Goal: Information Seeking & Learning: Get advice/opinions

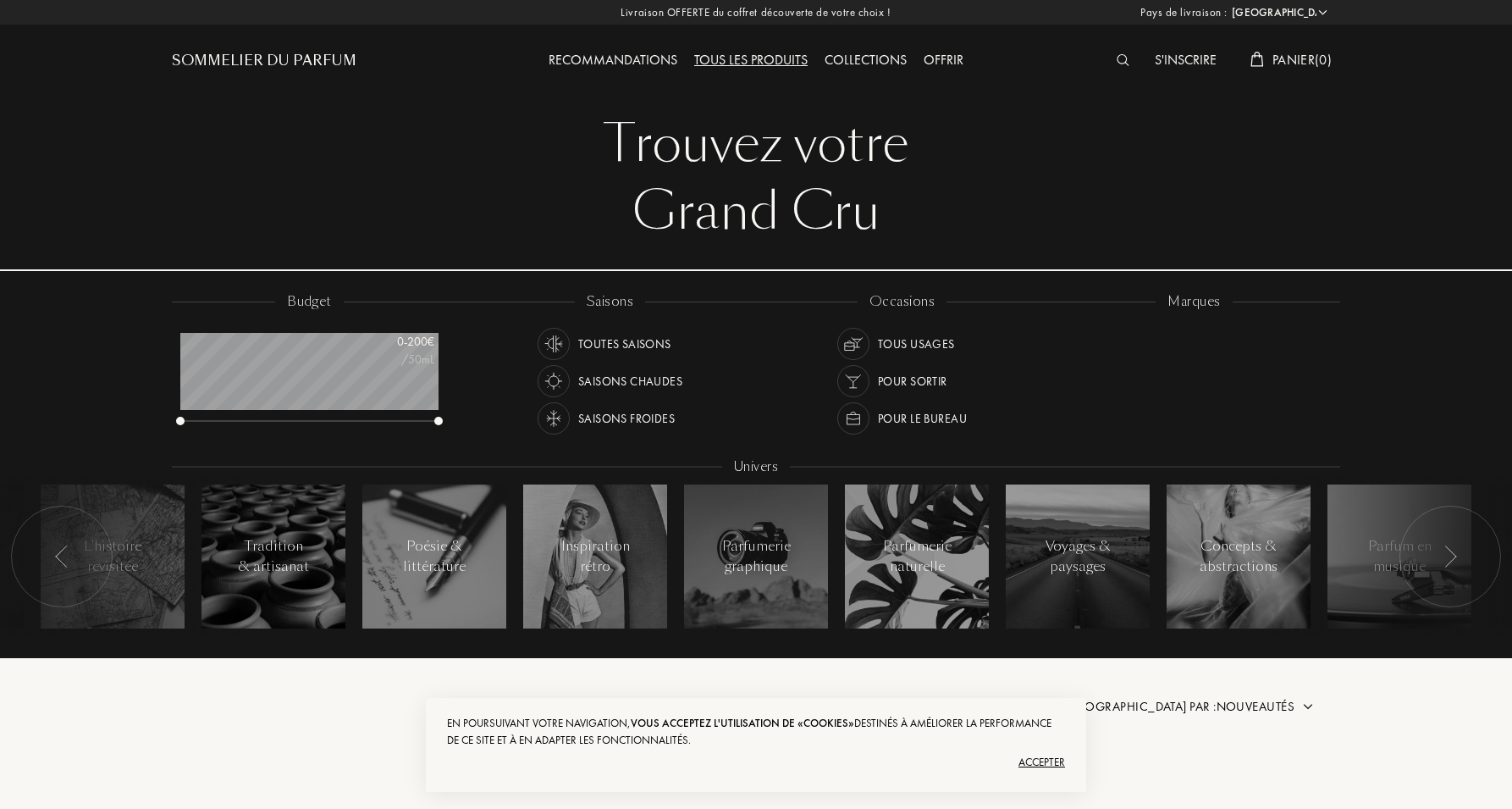
select select "FR"
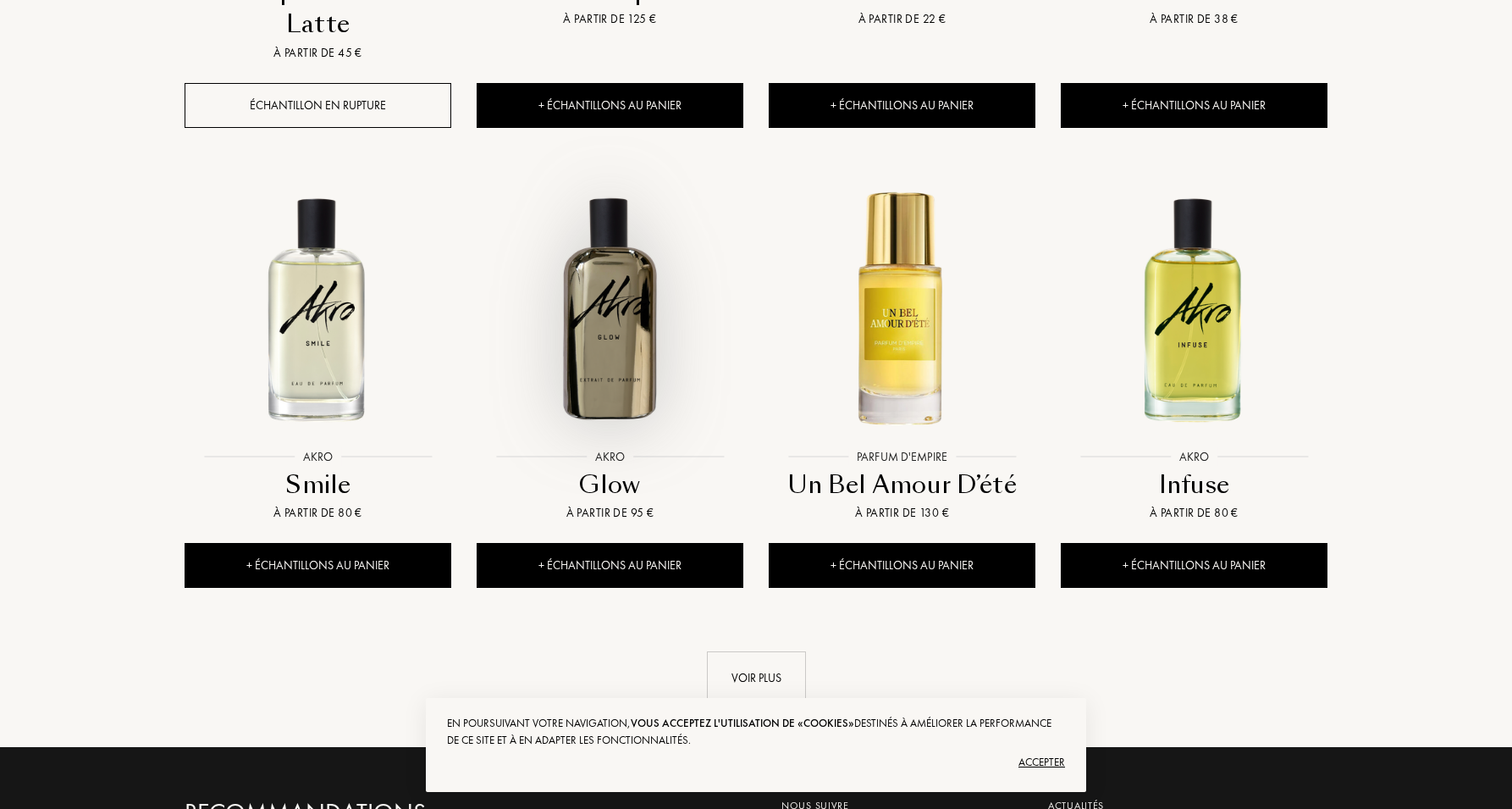
scroll to position [1842, 0]
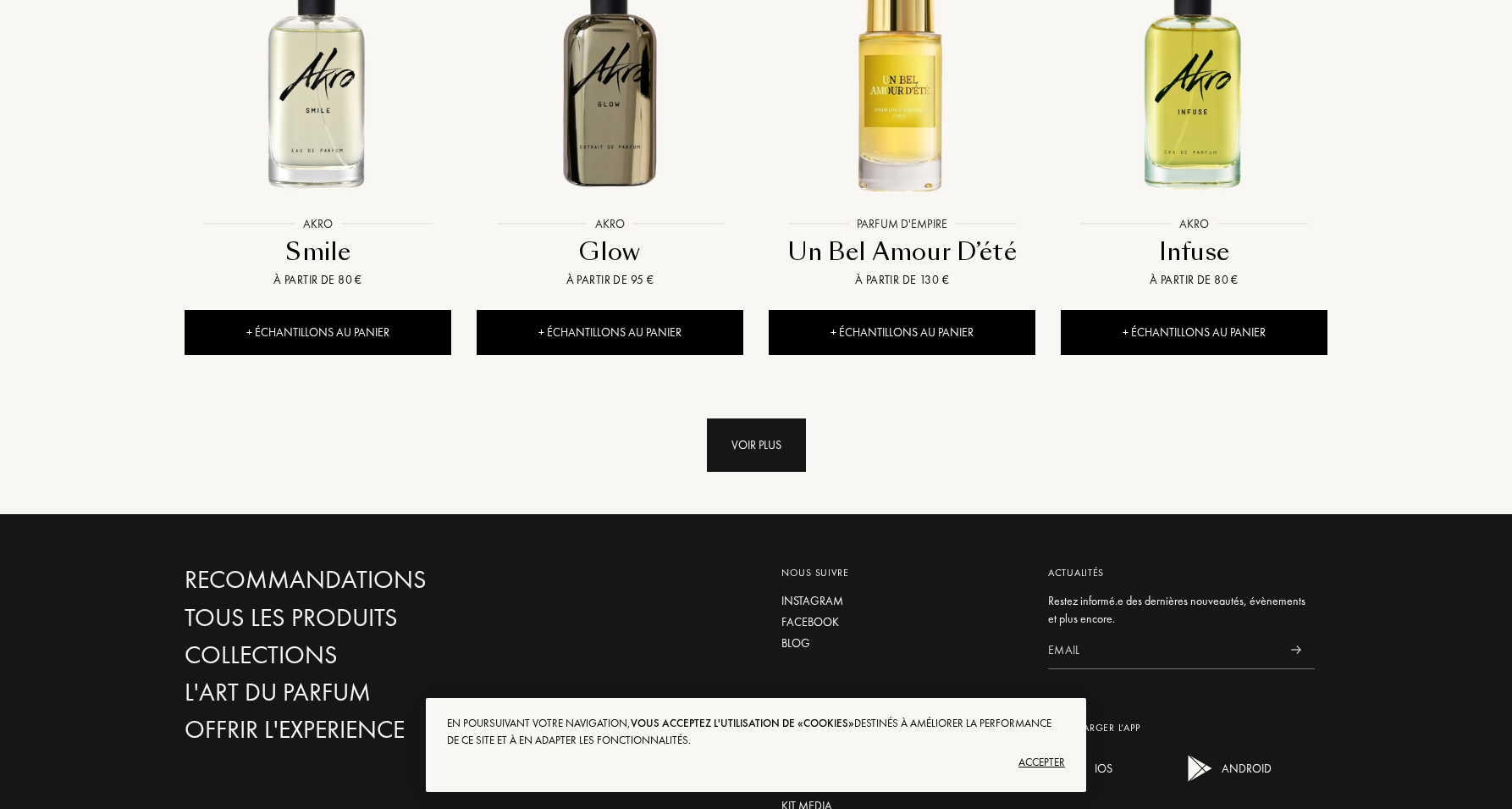
click at [744, 418] on div "Voir plus" at bounding box center [756, 445] width 99 height 53
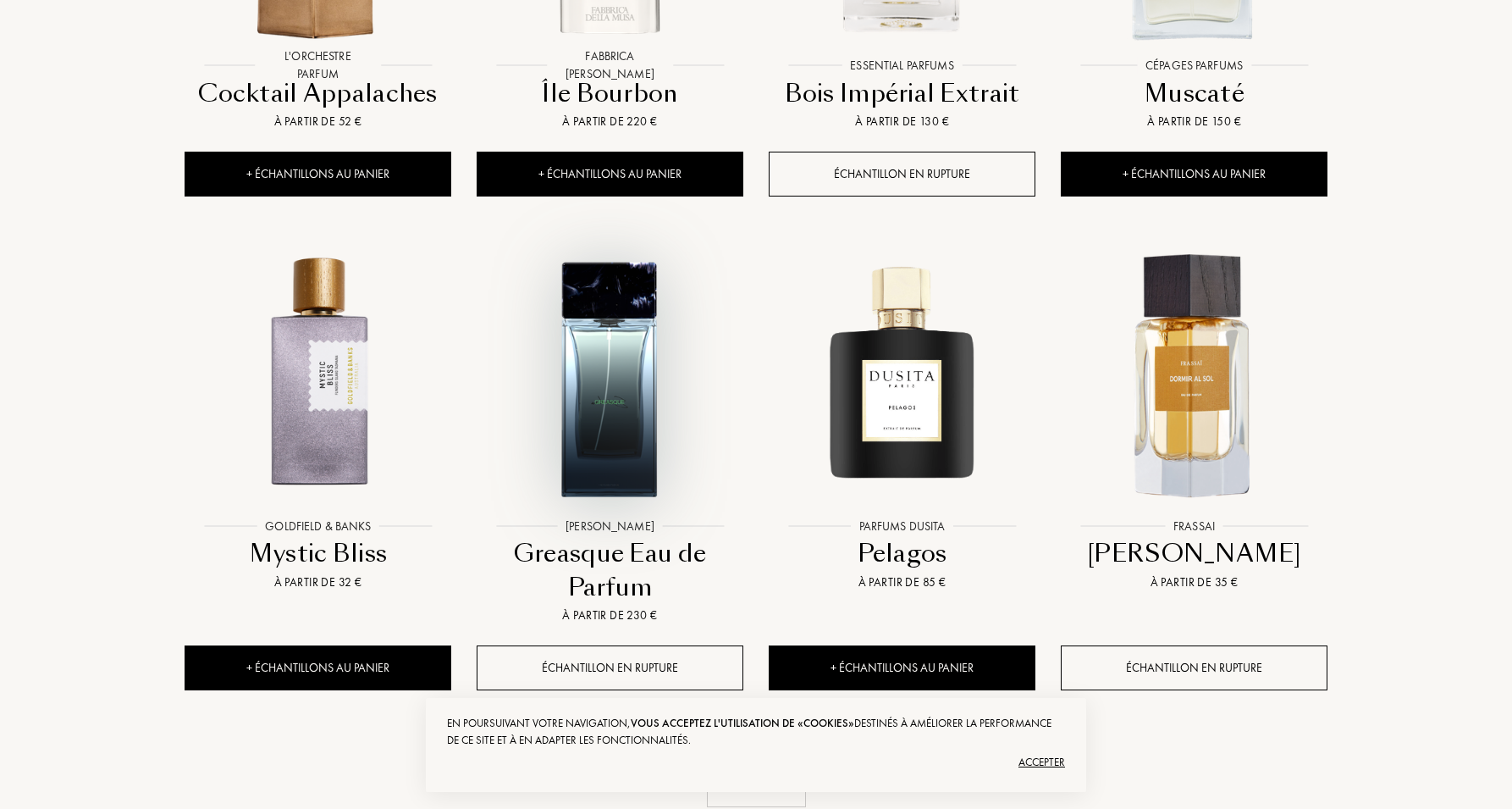
scroll to position [2962, 0]
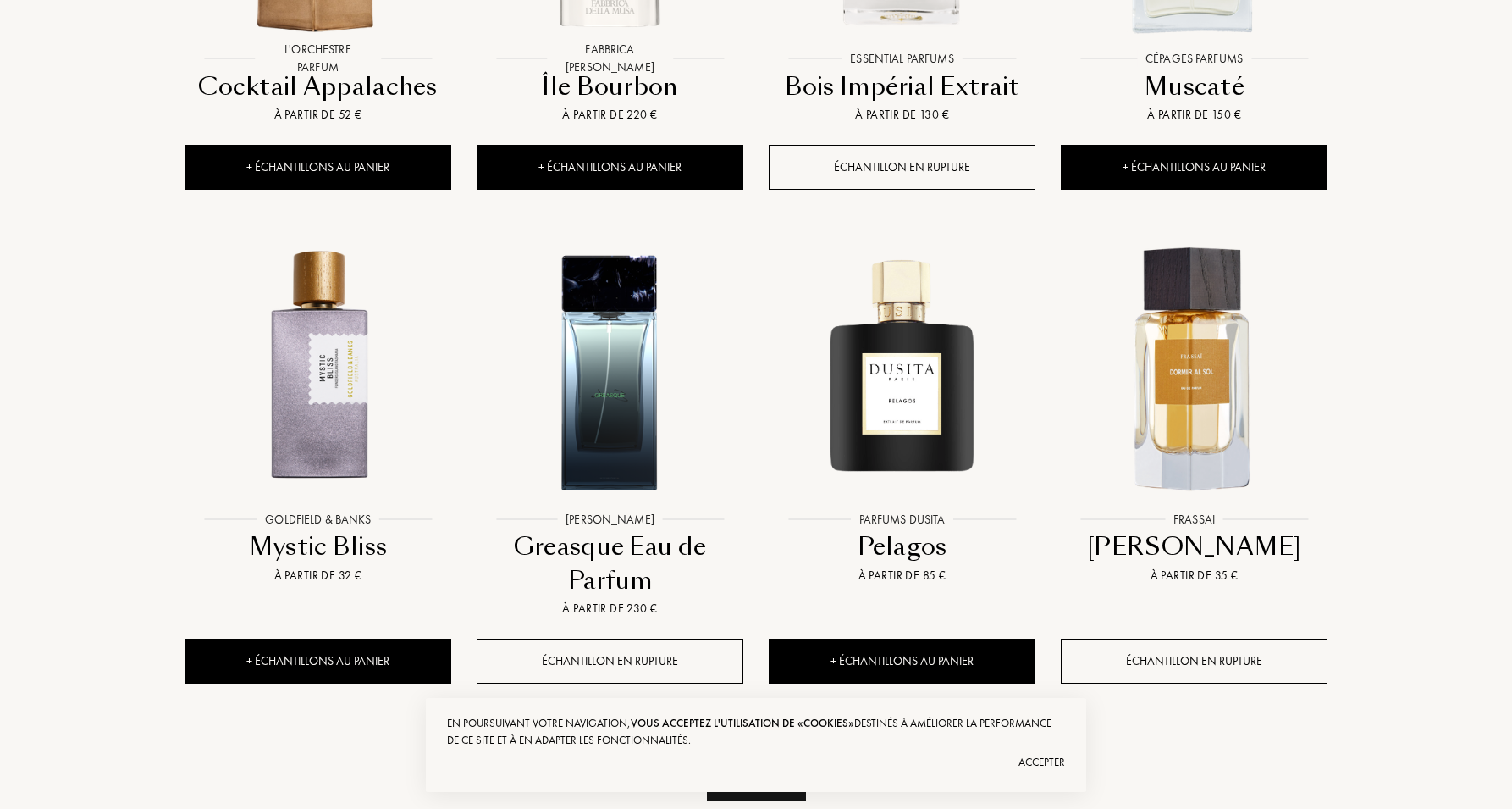
click at [749, 747] on div "Voir plus" at bounding box center [756, 773] width 99 height 53
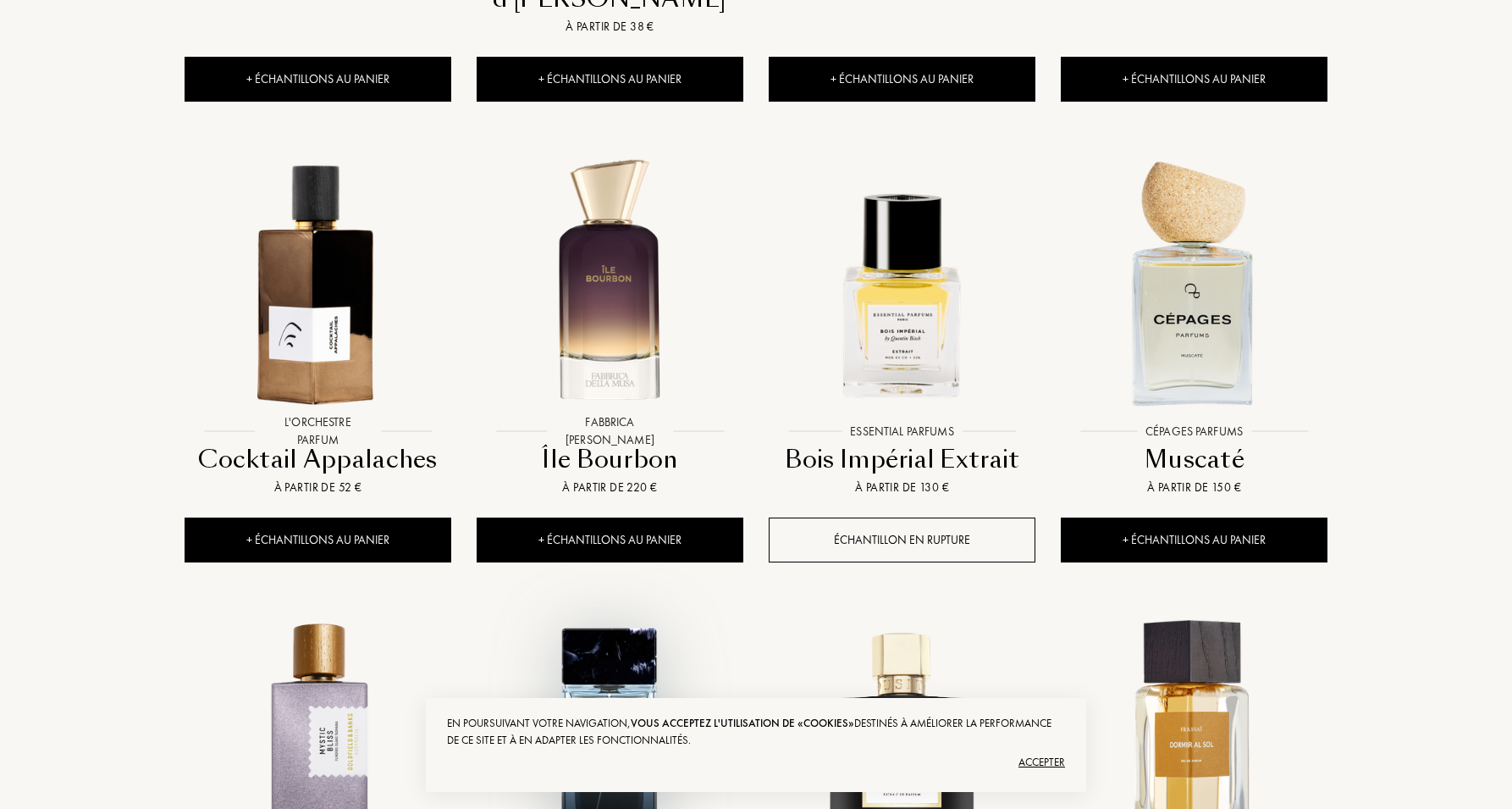
scroll to position [0, 0]
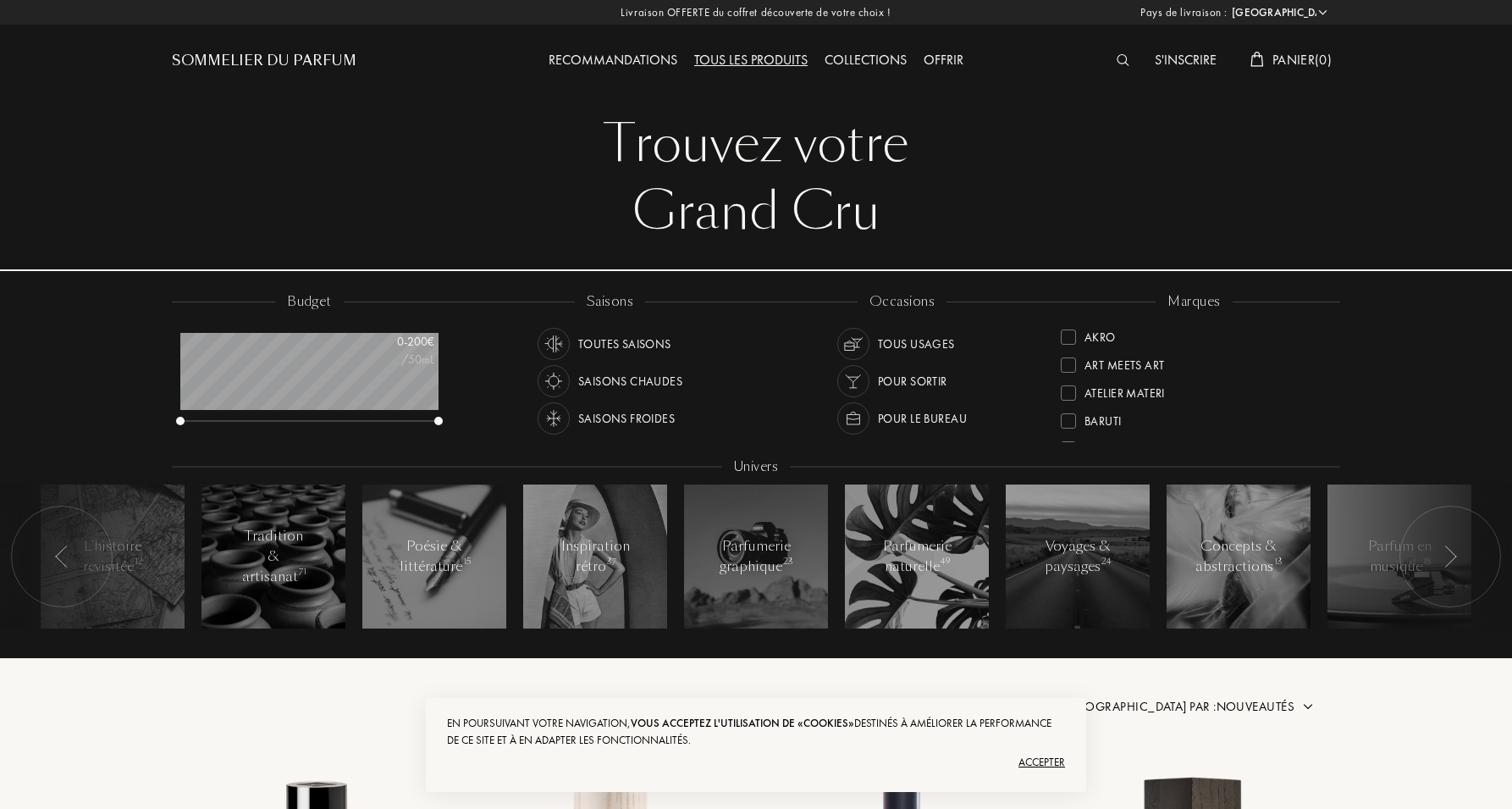
click at [1122, 64] on img at bounding box center [1123, 60] width 13 height 12
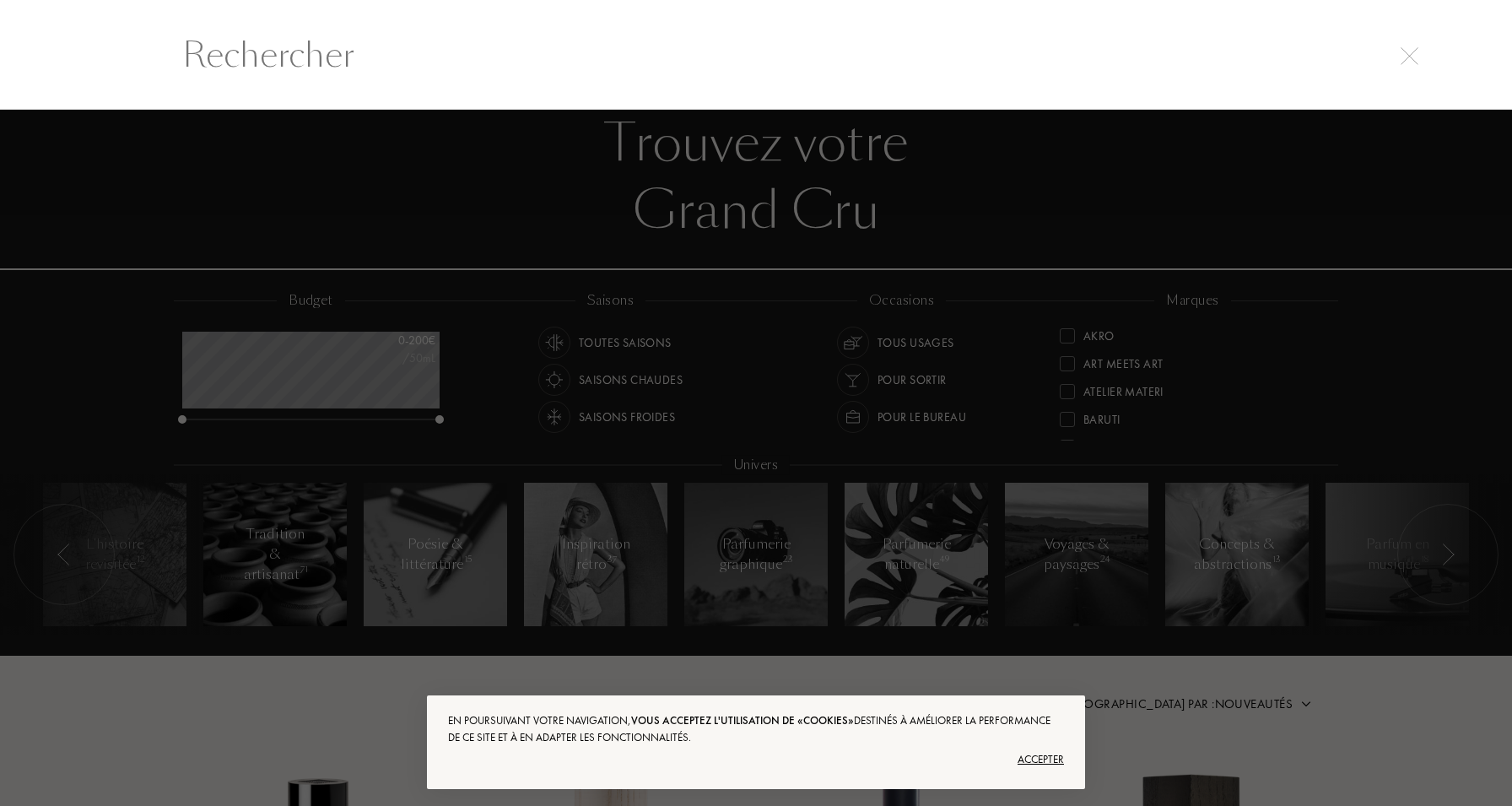
click at [837, 53] on input "text" at bounding box center [756, 55] width 1215 height 51
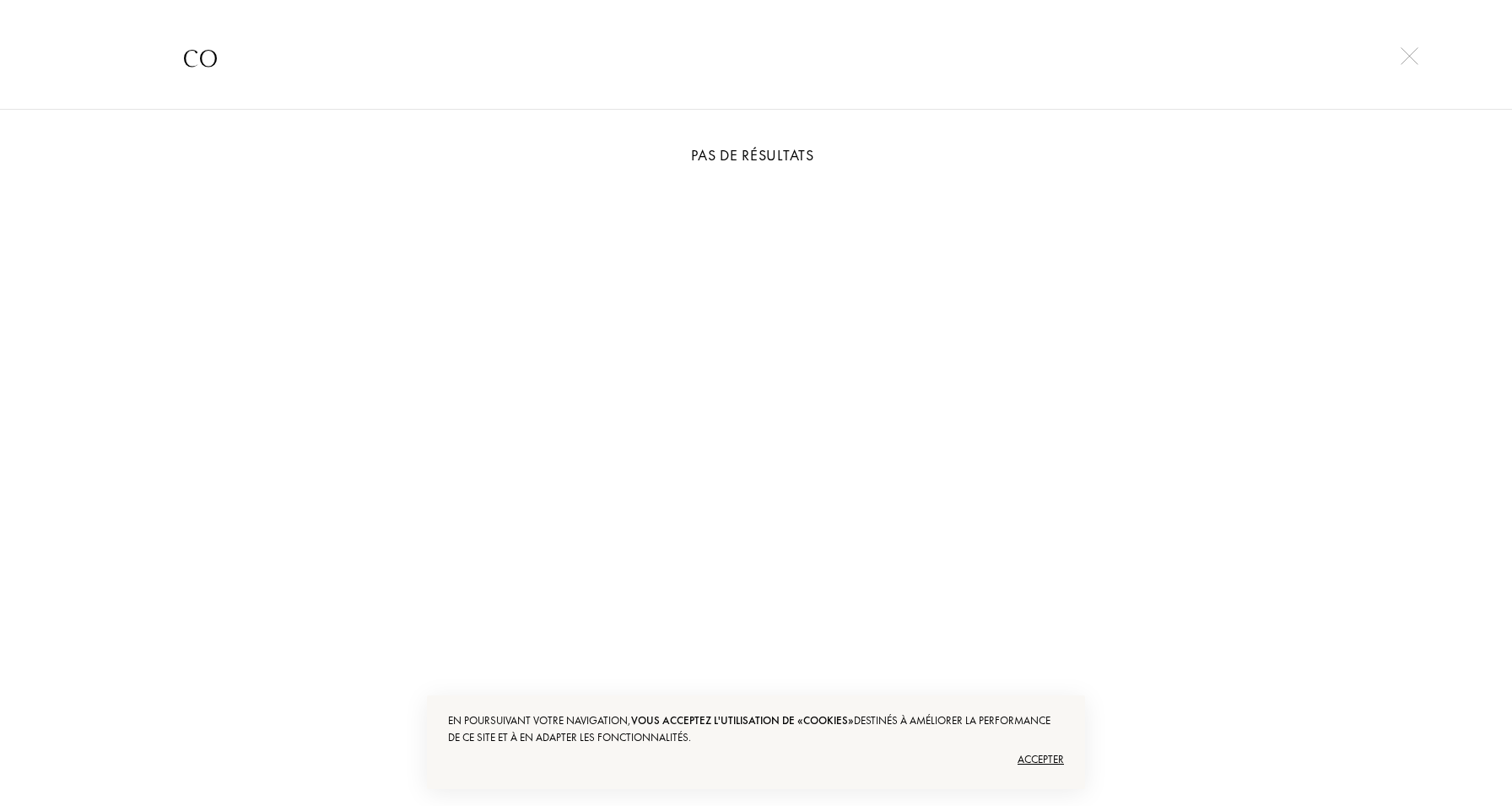
type input "c"
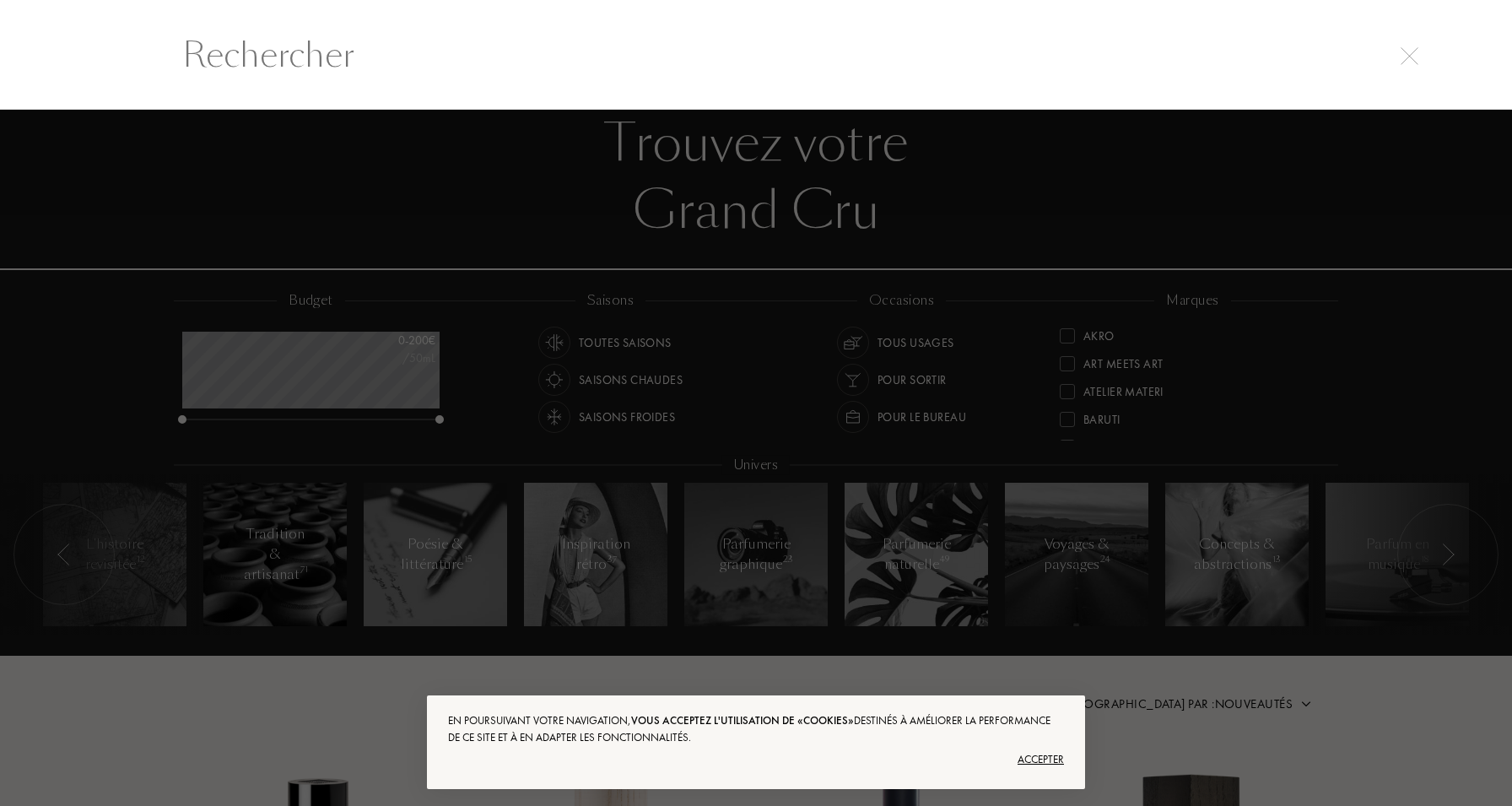
click at [341, 554] on div at bounding box center [756, 458] width 1512 height 697
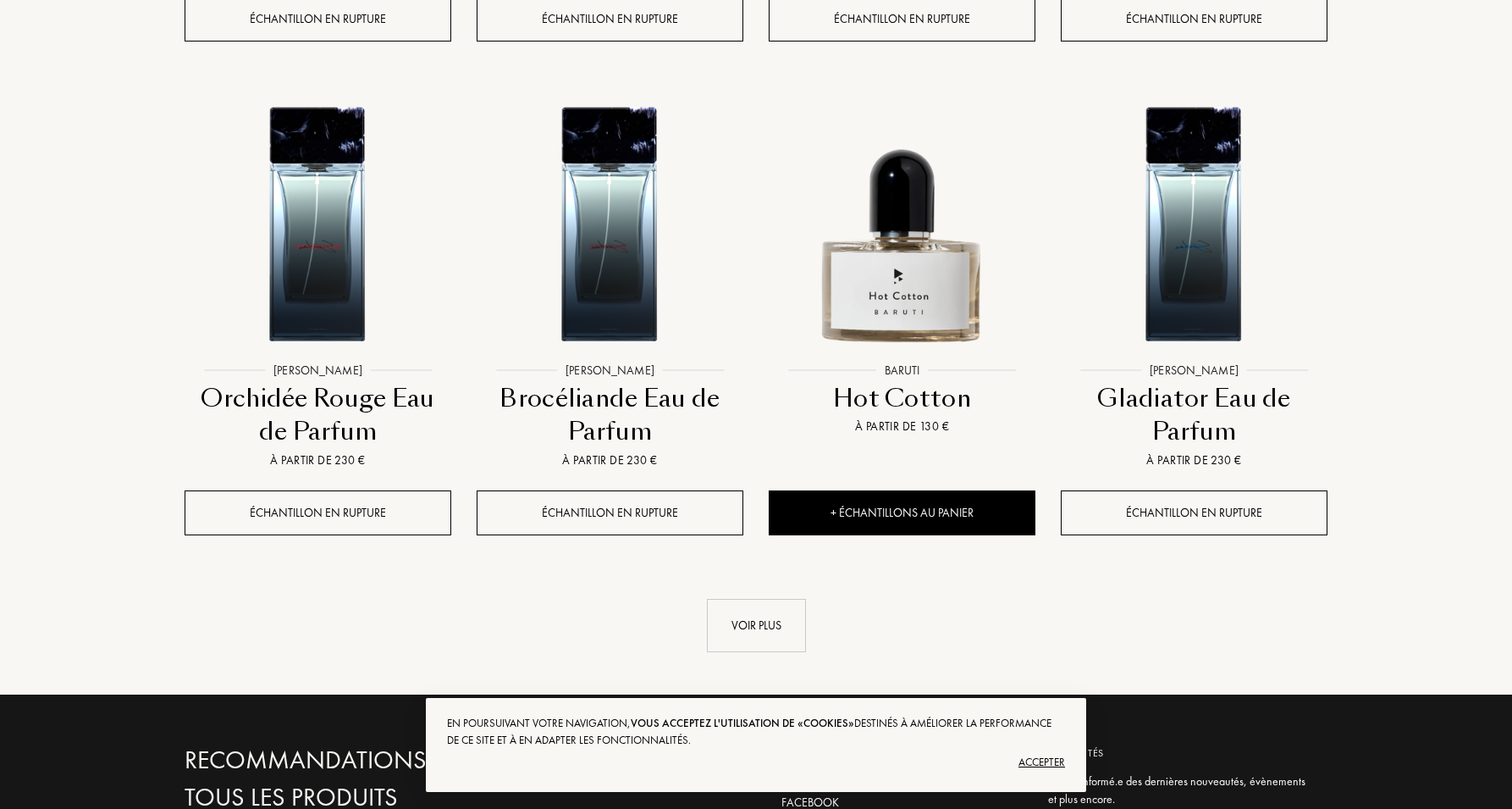
scroll to position [4497, 0]
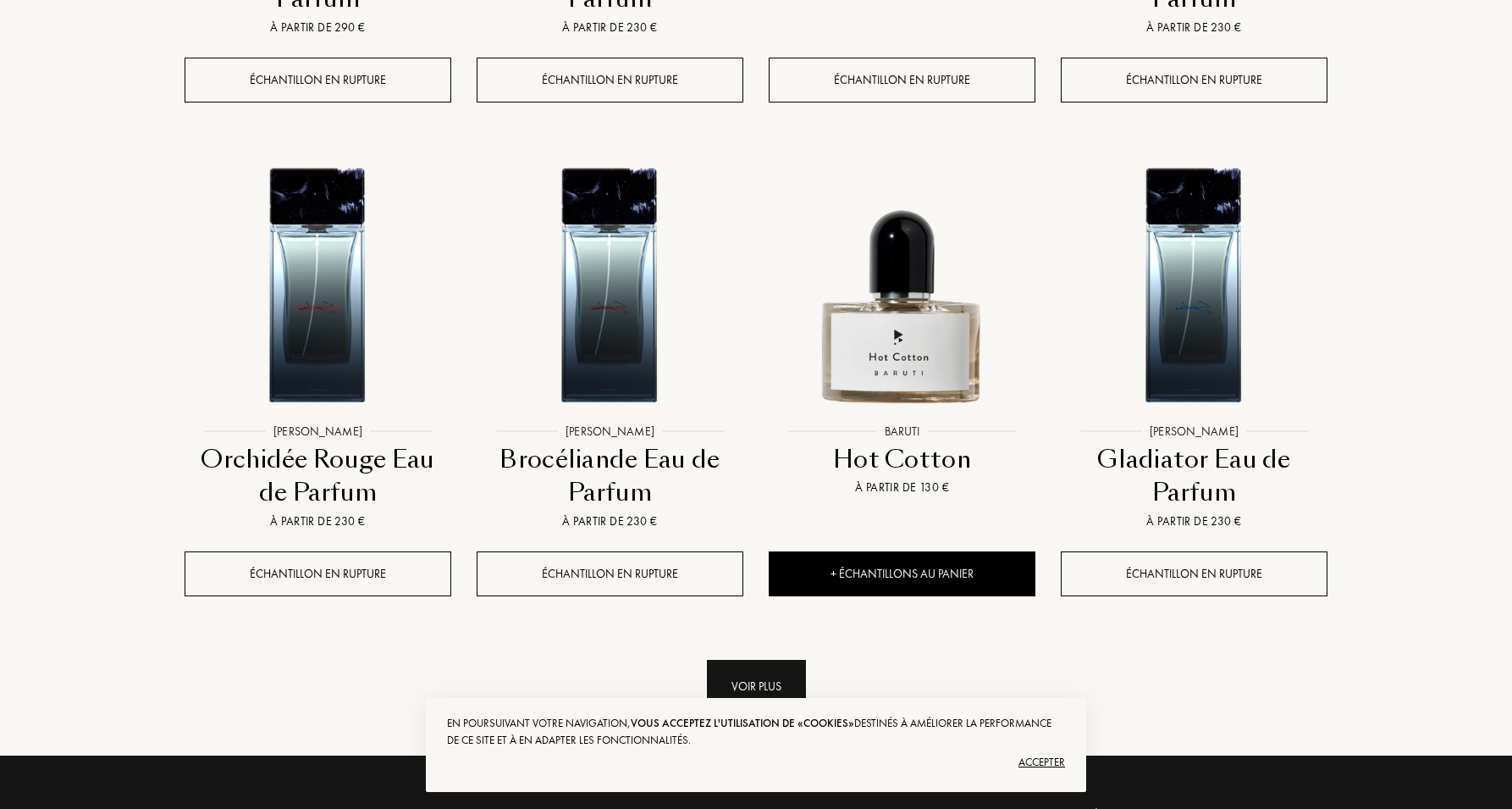
click at [747, 660] on div "Voir plus" at bounding box center [756, 686] width 99 height 53
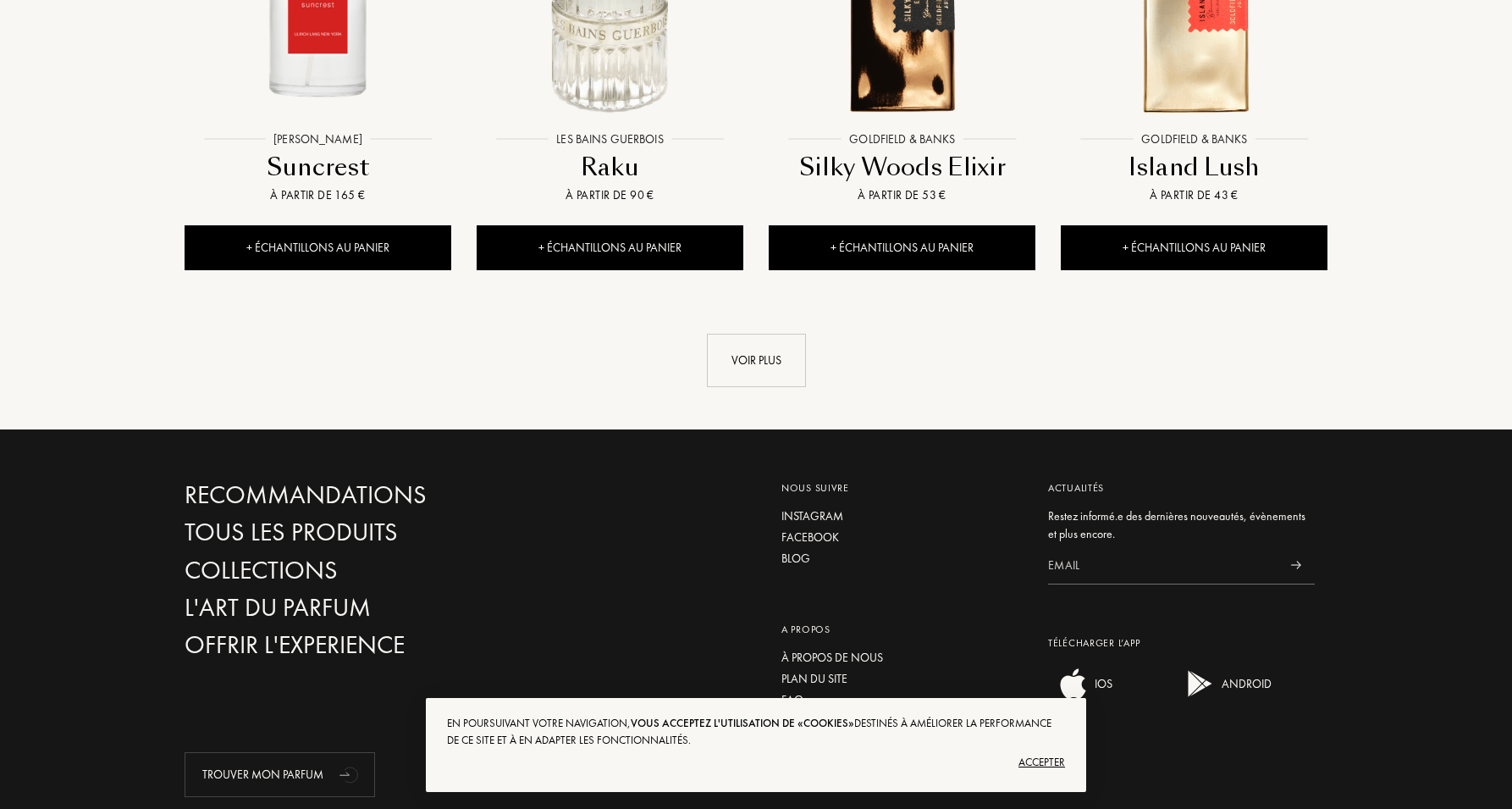
scroll to position [6203, 0]
click at [736, 335] on div "Voir plus" at bounding box center [756, 361] width 99 height 53
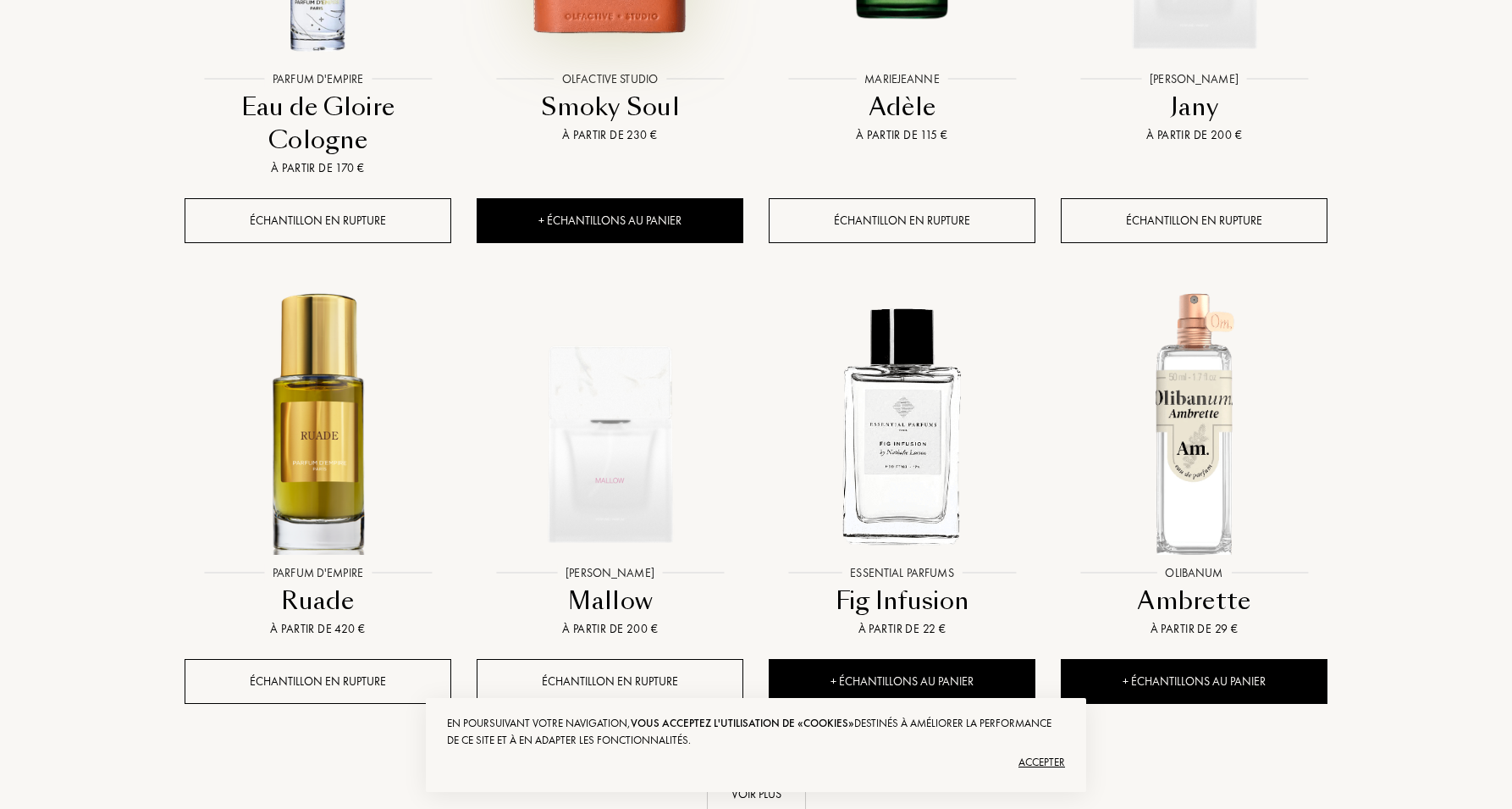
scroll to position [7285, 0]
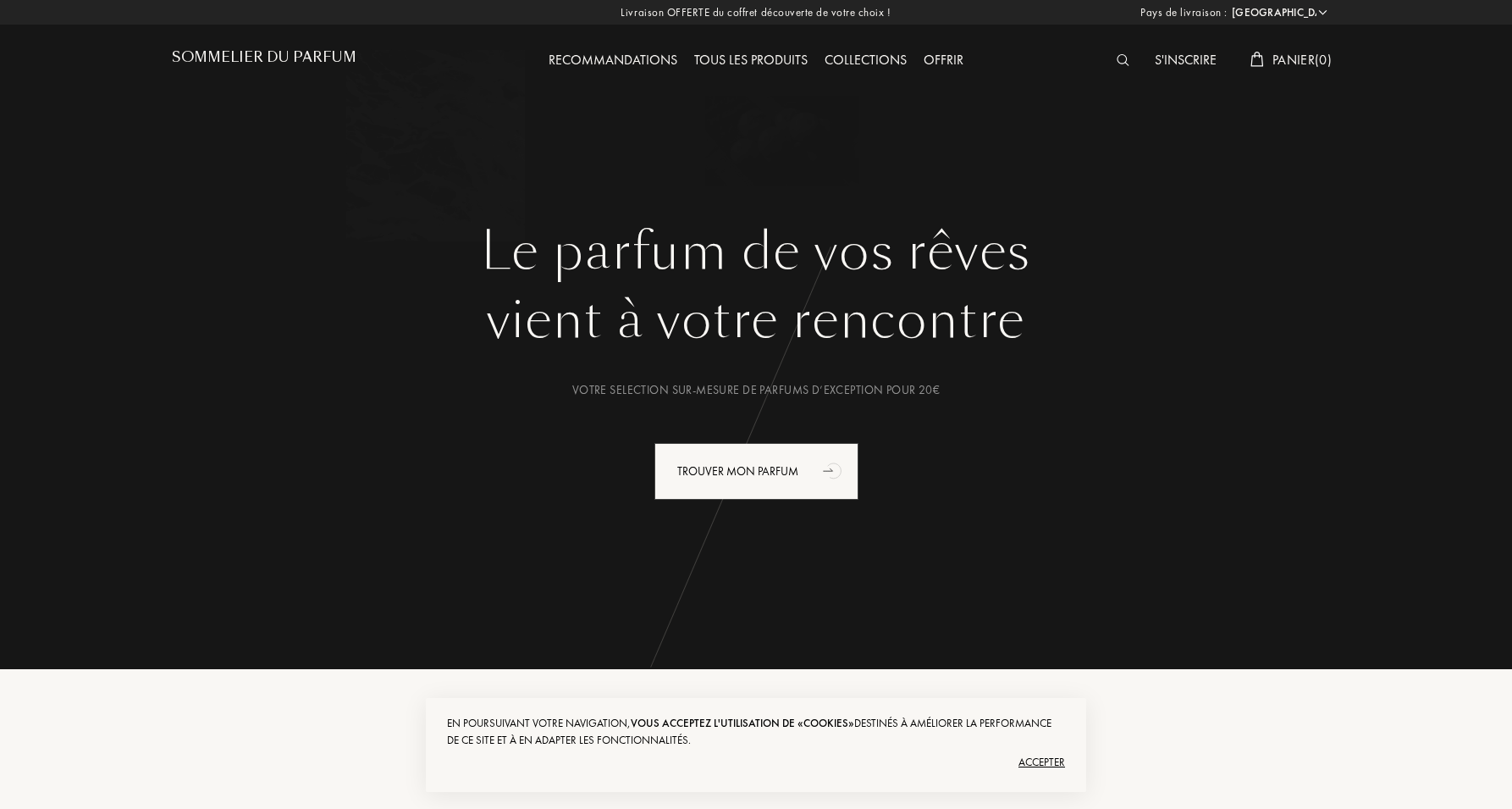
select select "FR"
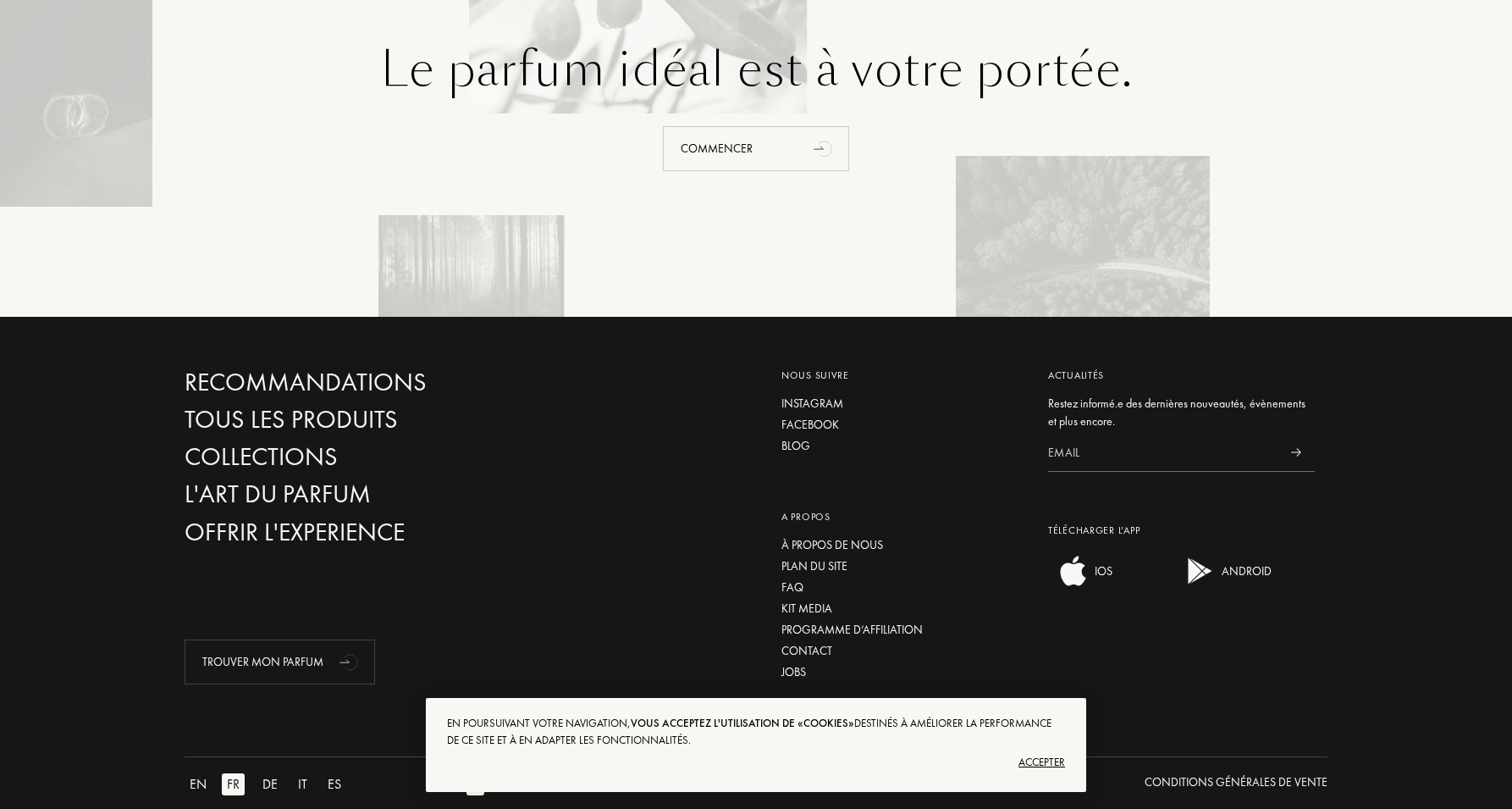
scroll to position [3842, 0]
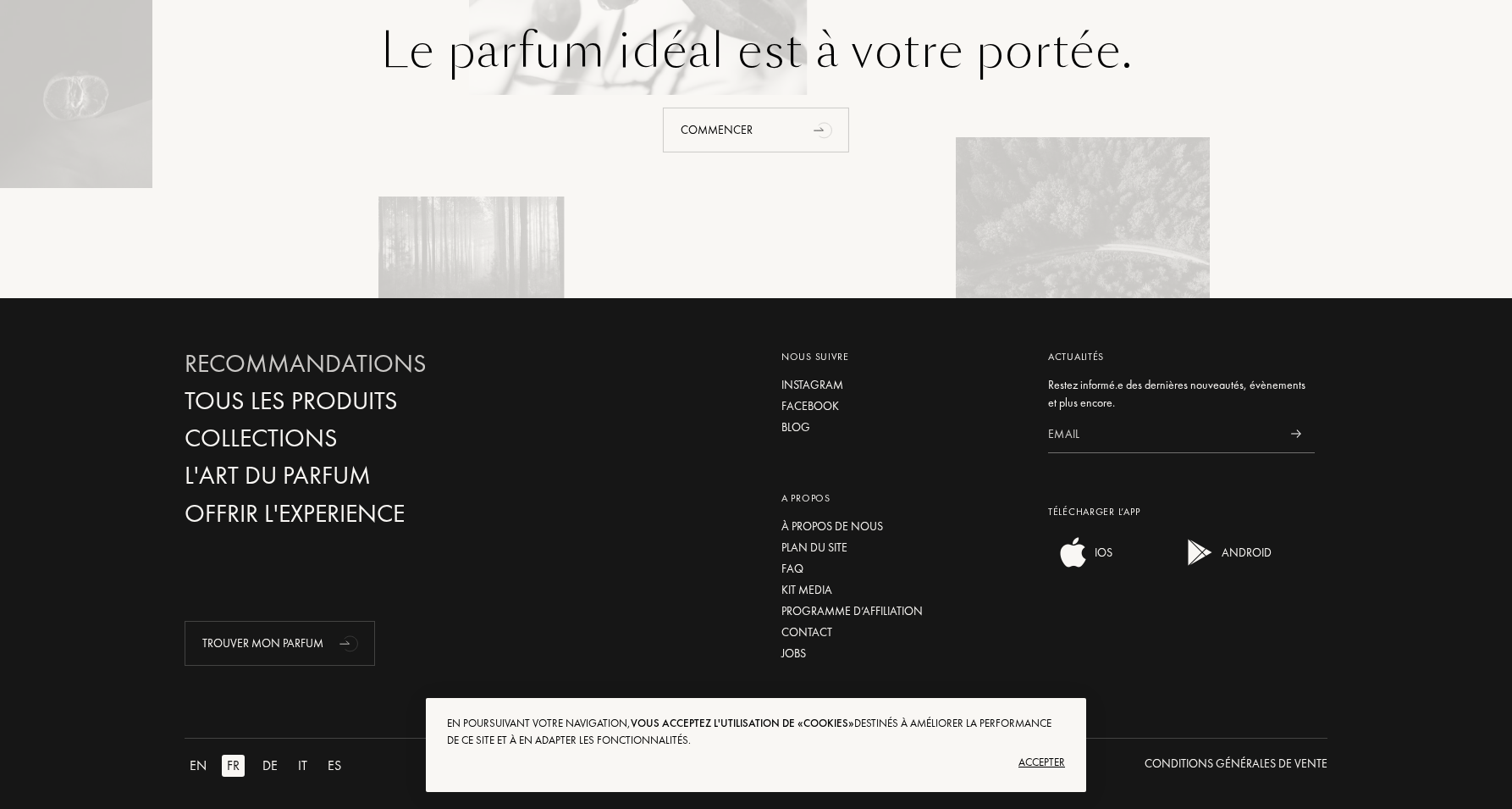
click at [319, 379] on div "Recommandations" at bounding box center [367, 363] width 364 height 30
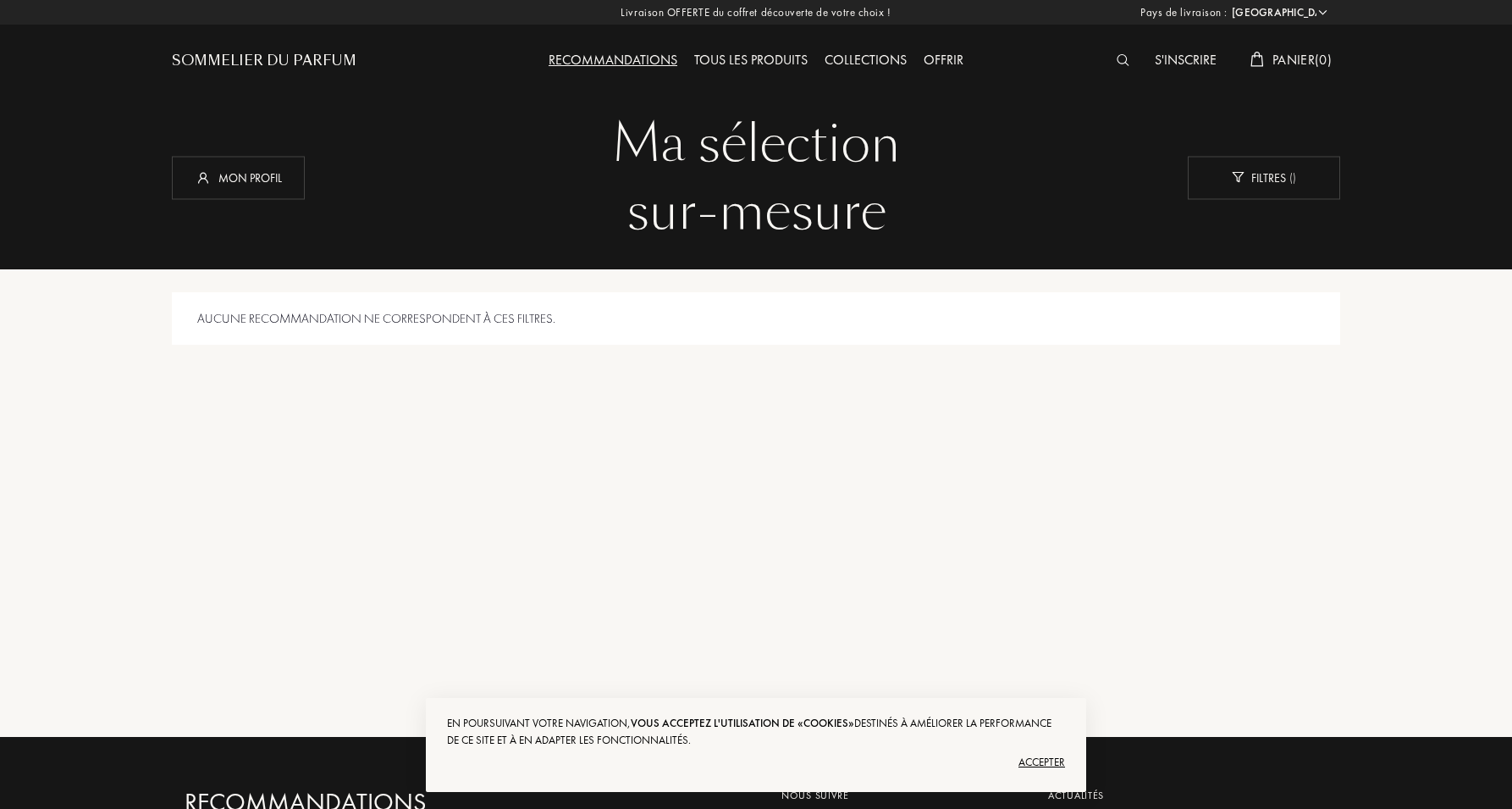
select select "FR"
click at [1228, 180] on div "Filtres ( )" at bounding box center [1265, 177] width 152 height 43
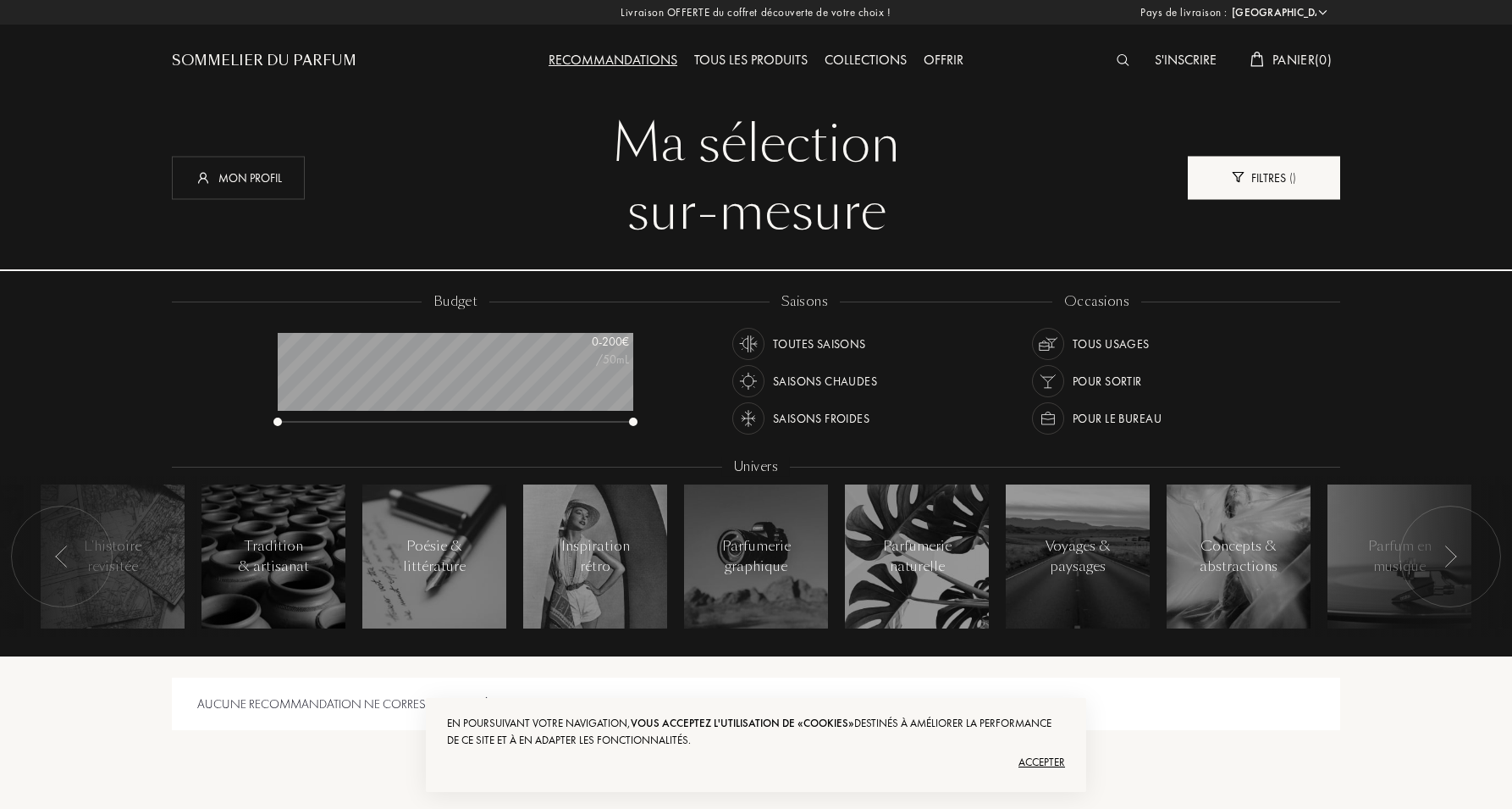
scroll to position [85, 356]
click at [1050, 338] on img at bounding box center [1049, 344] width 24 height 24
click at [800, 379] on div "Saisons chaudes" at bounding box center [825, 381] width 104 height 32
